Goal: Check status: Check status

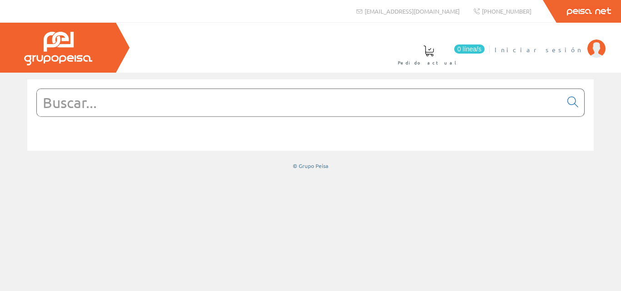
click at [563, 51] on span "Iniciar sesión" at bounding box center [538, 49] width 88 height 9
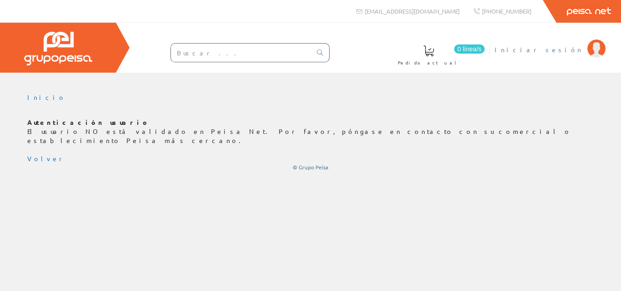
click at [569, 48] on span "Iniciar sesión" at bounding box center [538, 49] width 88 height 9
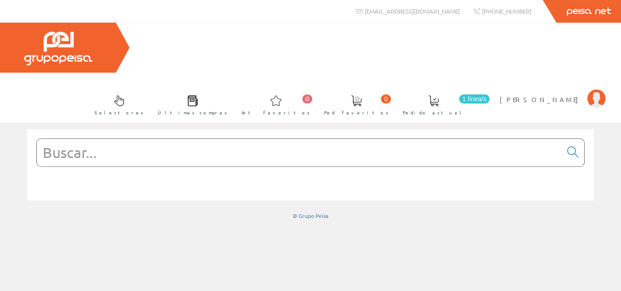
click at [485, 88] on link "1 línea/s Pedido actual" at bounding box center [442, 104] width 98 height 33
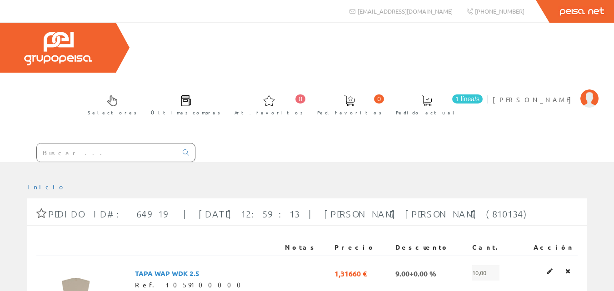
click at [220, 108] on span "Últimas compras" at bounding box center [186, 112] width 70 height 9
click at [594, 90] on img at bounding box center [589, 99] width 18 height 18
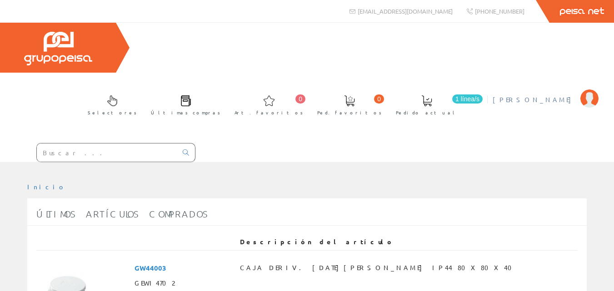
click at [597, 90] on img at bounding box center [589, 99] width 18 height 18
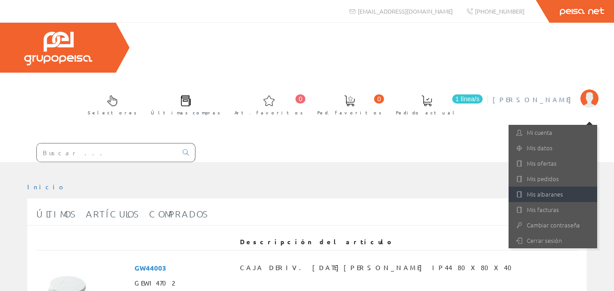
click at [547, 187] on link "Mis albaranes" at bounding box center [552, 194] width 89 height 15
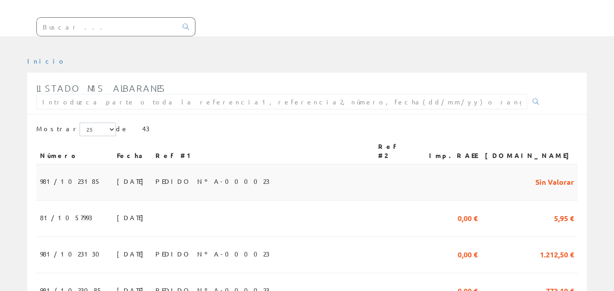
scroll to position [136, 0]
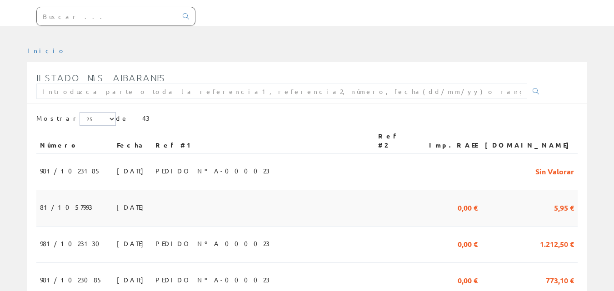
click at [264, 190] on td at bounding box center [263, 208] width 223 height 36
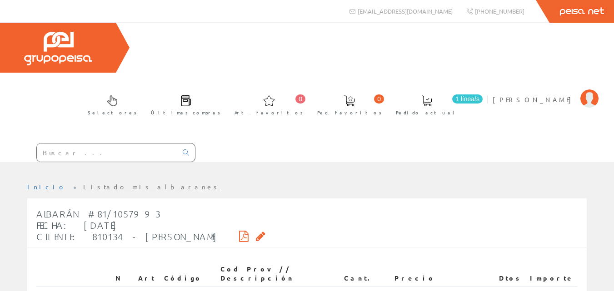
scroll to position [45, 0]
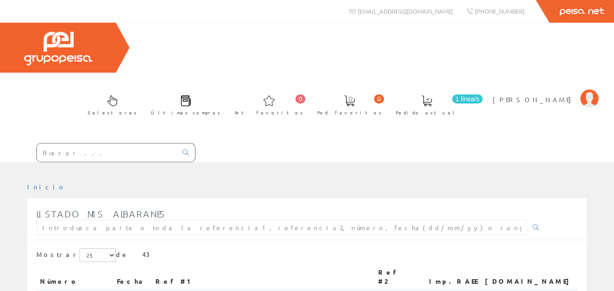
scroll to position [136, 0]
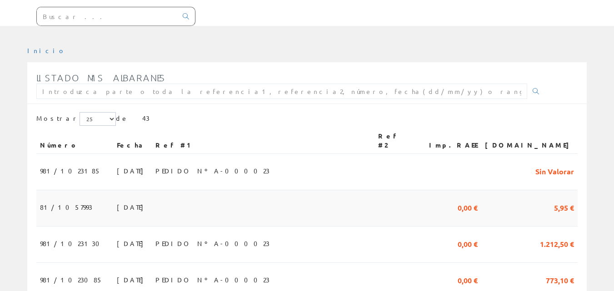
click at [194, 190] on td at bounding box center [263, 208] width 223 height 36
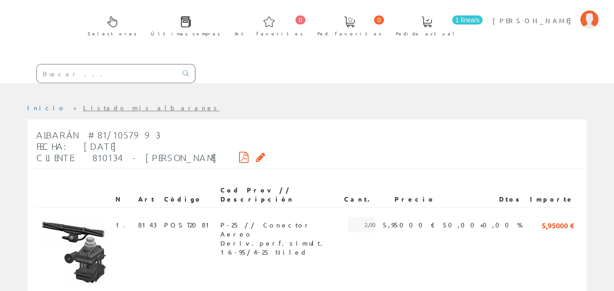
scroll to position [111, 0]
